Goal: Transaction & Acquisition: Purchase product/service

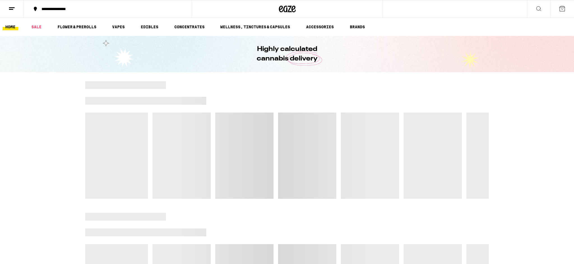
click at [541, 5] on icon at bounding box center [538, 8] width 7 height 7
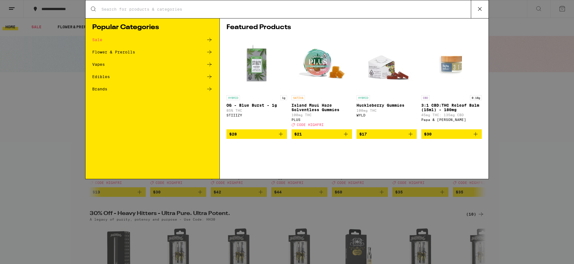
drag, startPoint x: 118, startPoint y: 8, endPoint x: 127, endPoint y: 13, distance: 10.2
click at [118, 8] on input "Search for Products" at bounding box center [285, 9] width 369 height 5
type input "garlic starship"
